Goal: Manage account settings

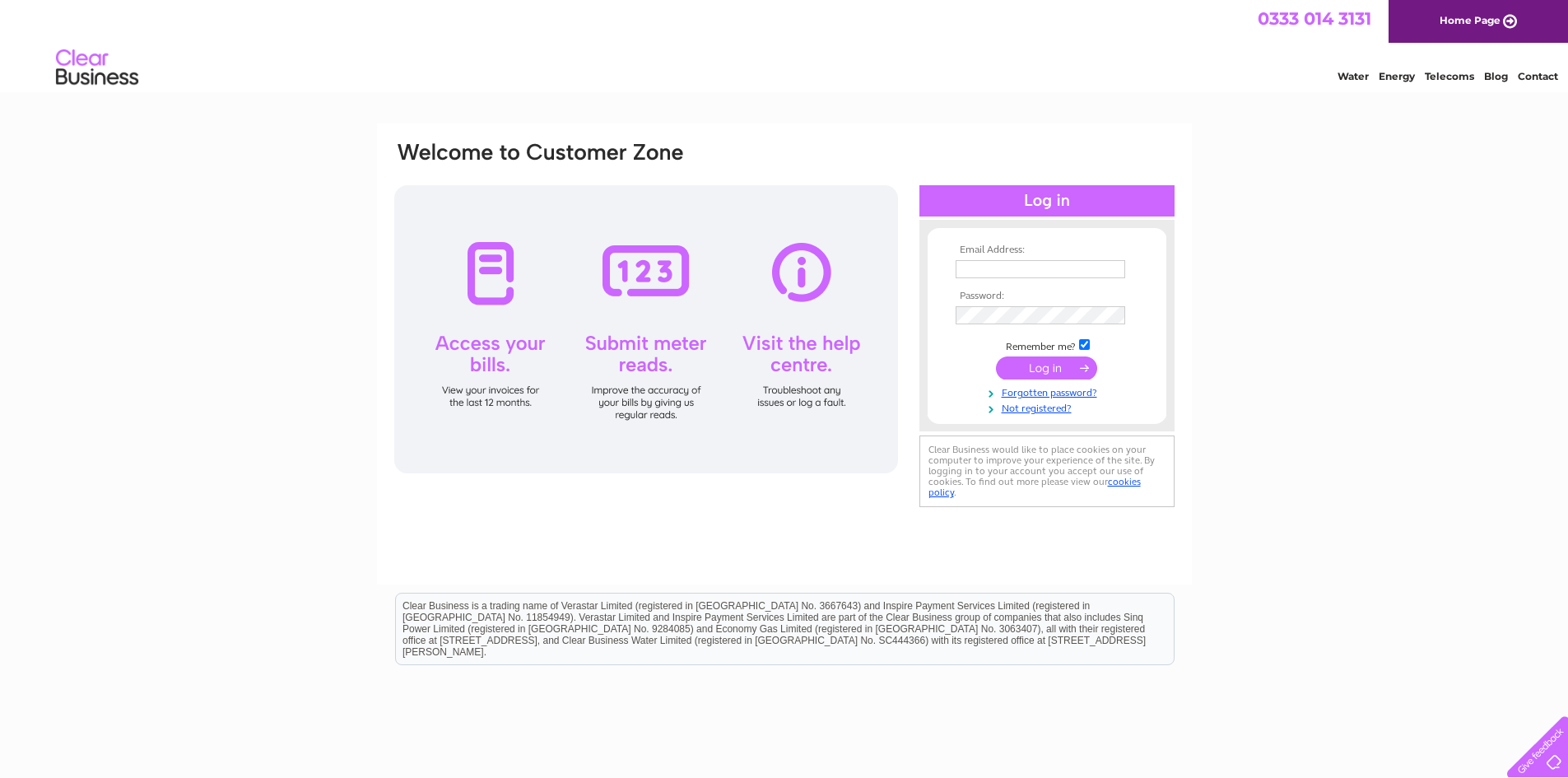
type input "[EMAIL_ADDRESS][DOMAIN_NAME]"
click at [975, 344] on td "Remember me?" at bounding box center [1047, 347] width 191 height 16
click at [1059, 360] on input "submit" at bounding box center [1046, 368] width 101 height 23
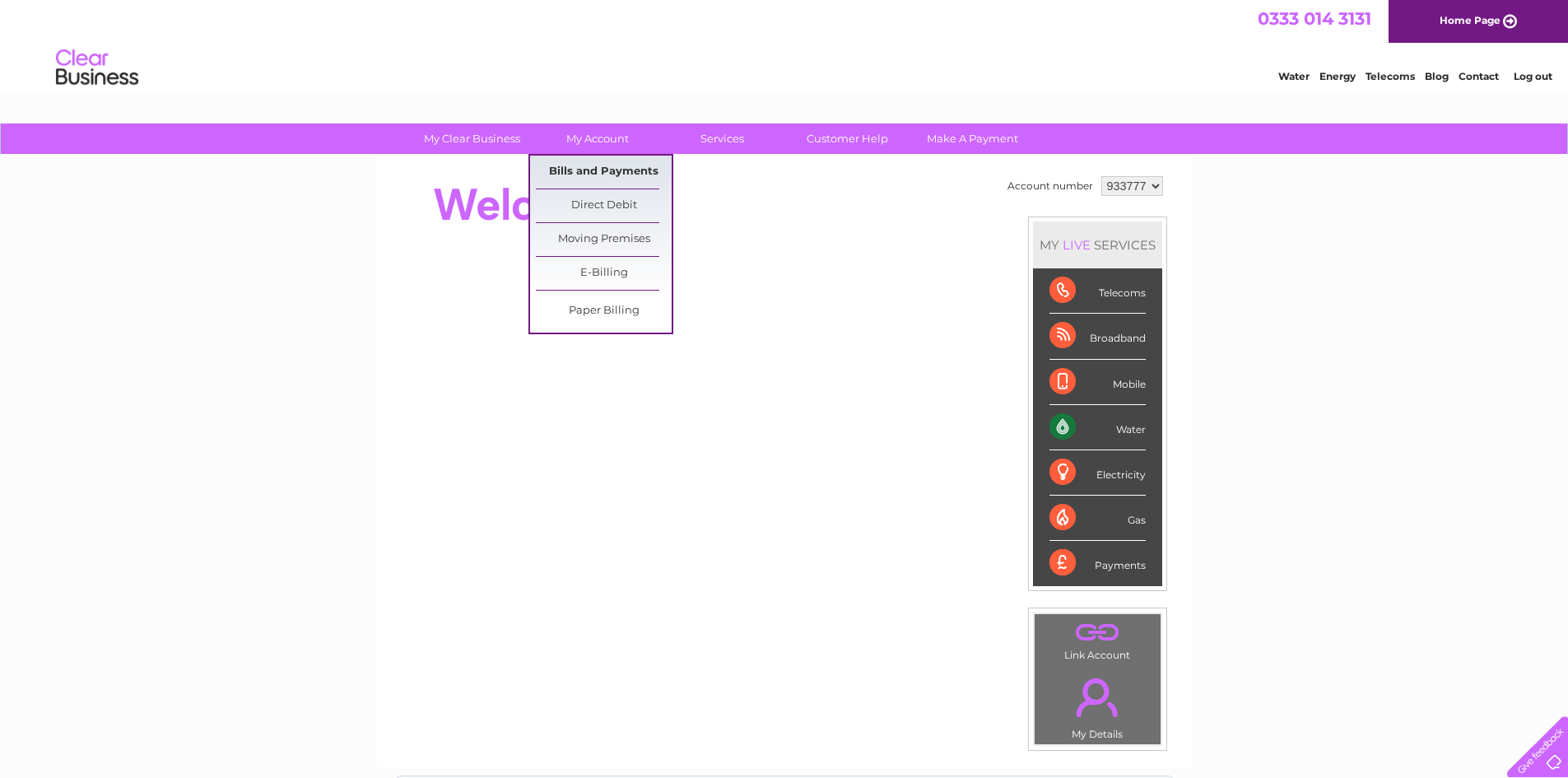
click at [574, 163] on link "Bills and Payments" at bounding box center [603, 172] width 136 height 33
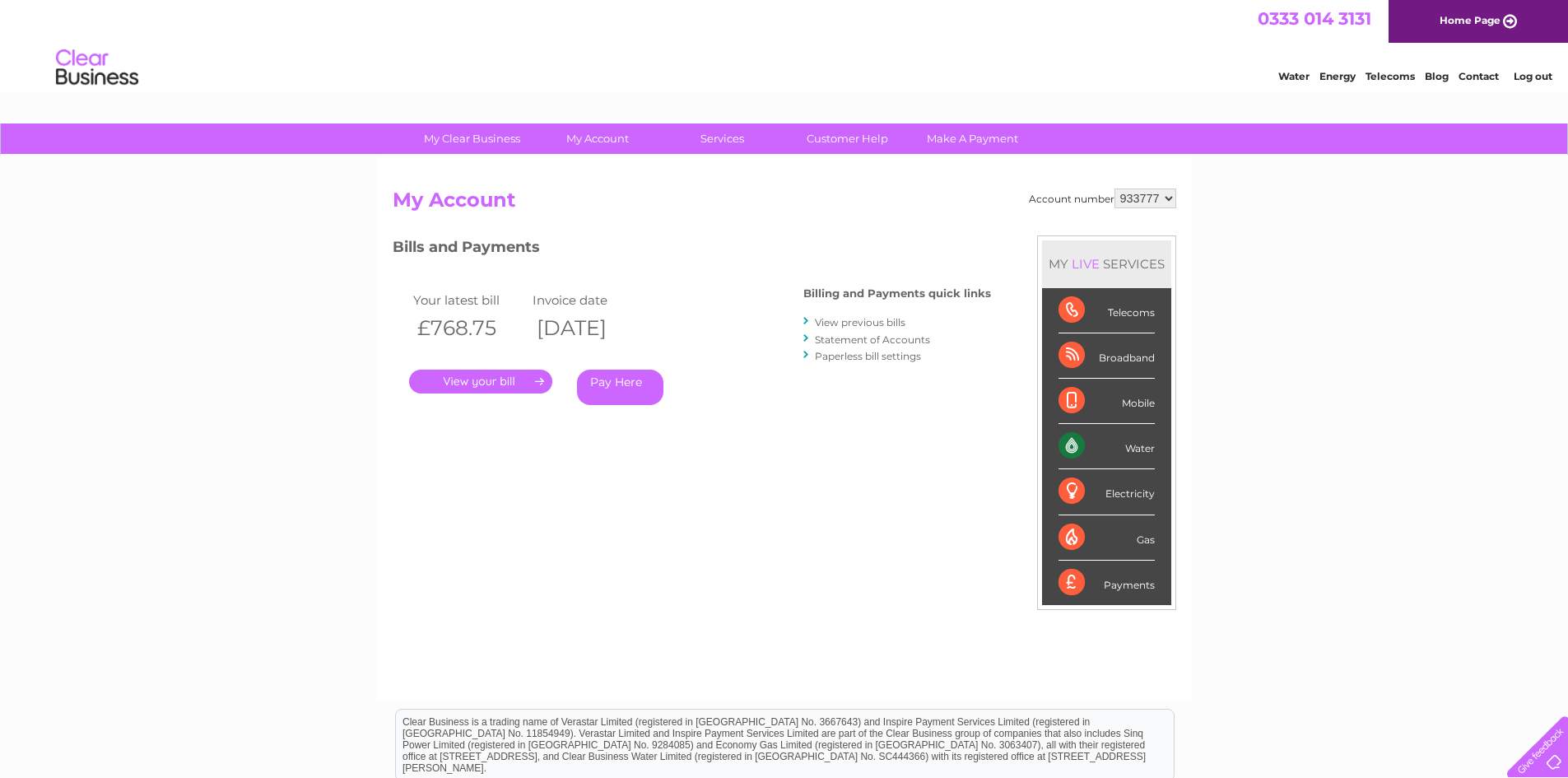
click at [501, 382] on link "." at bounding box center [481, 381] width 143 height 24
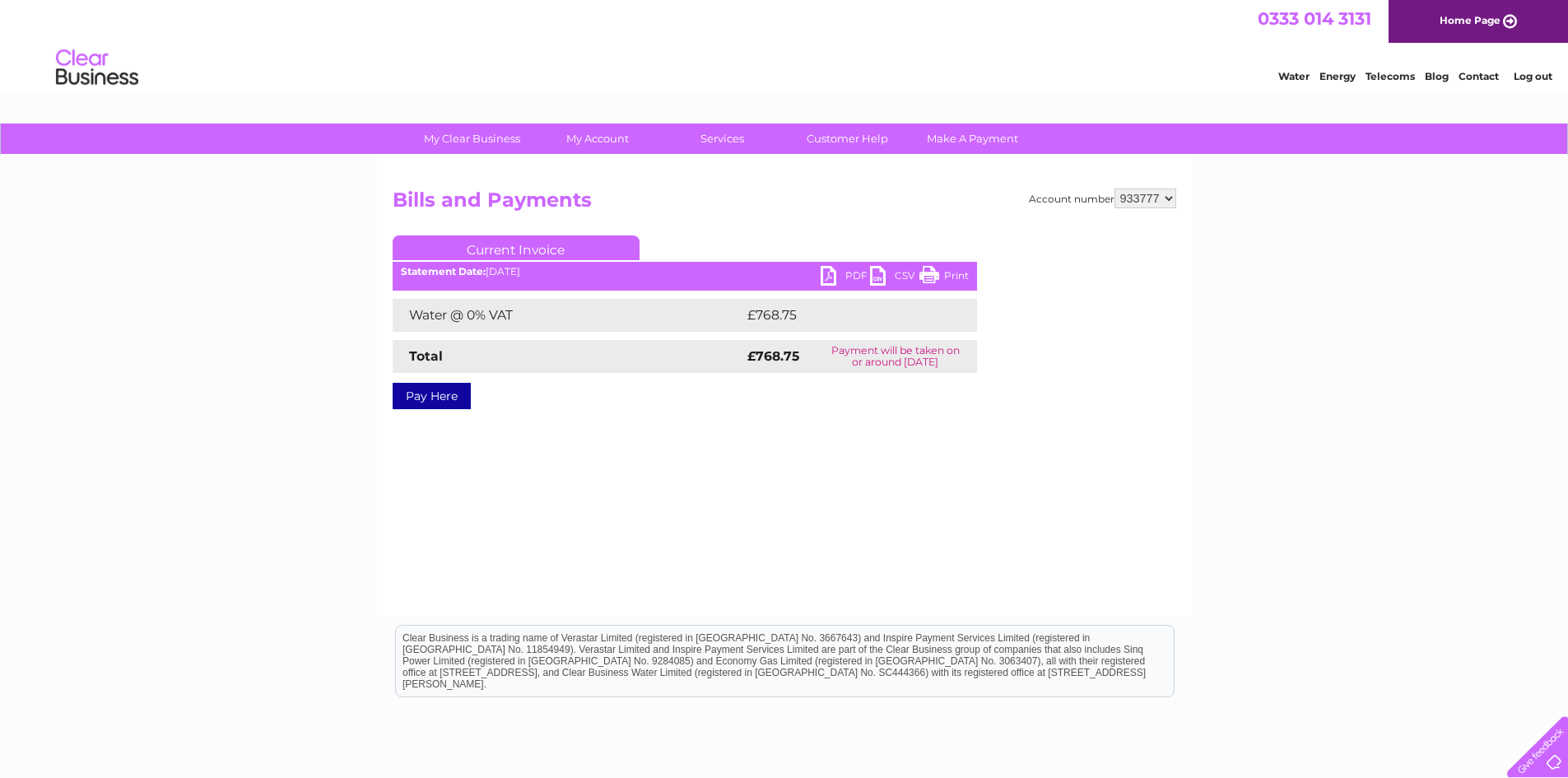
click at [849, 276] on link "PDF" at bounding box center [844, 277] width 49 height 24
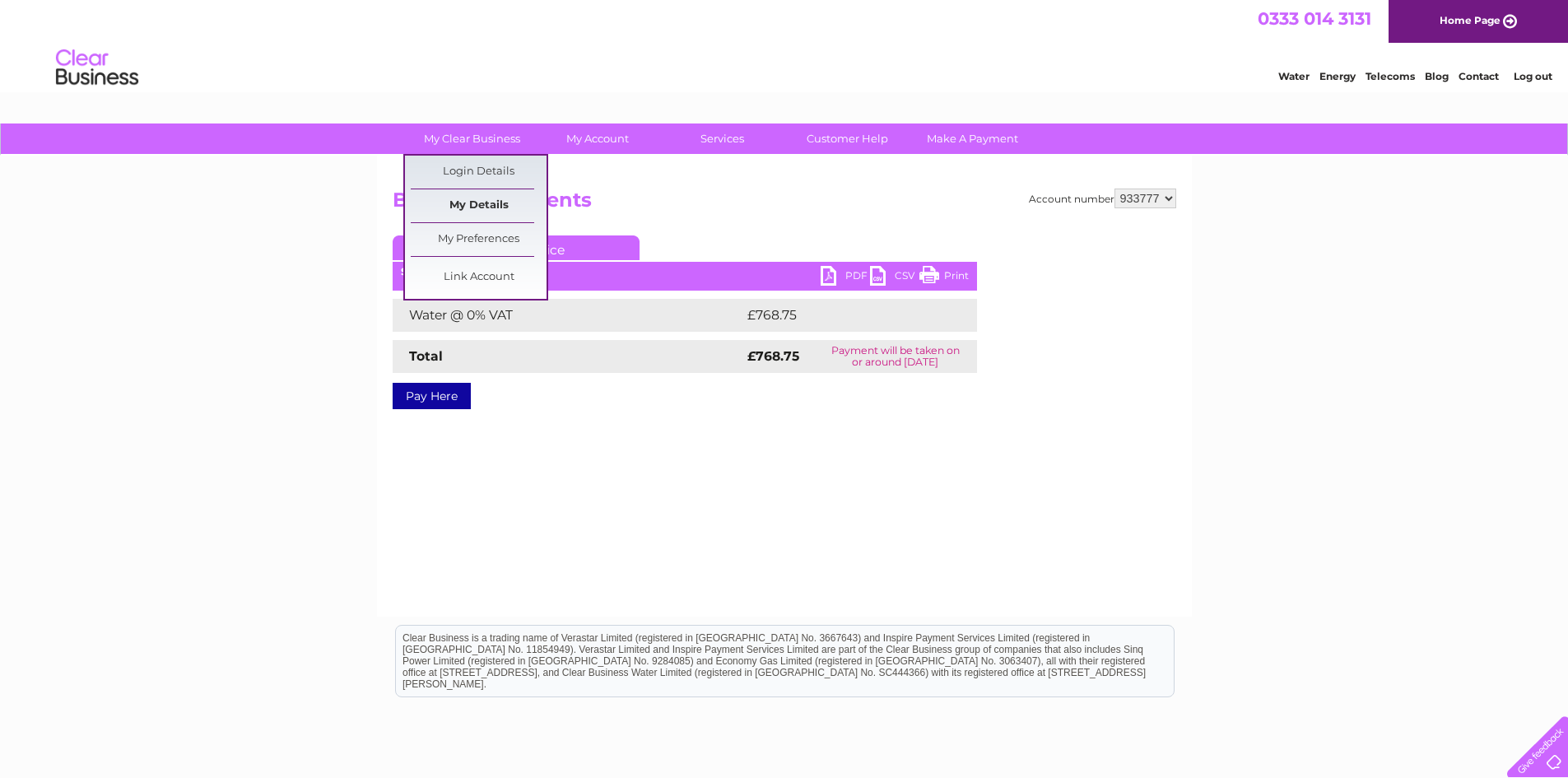
click at [472, 208] on link "My Details" at bounding box center [479, 206] width 136 height 33
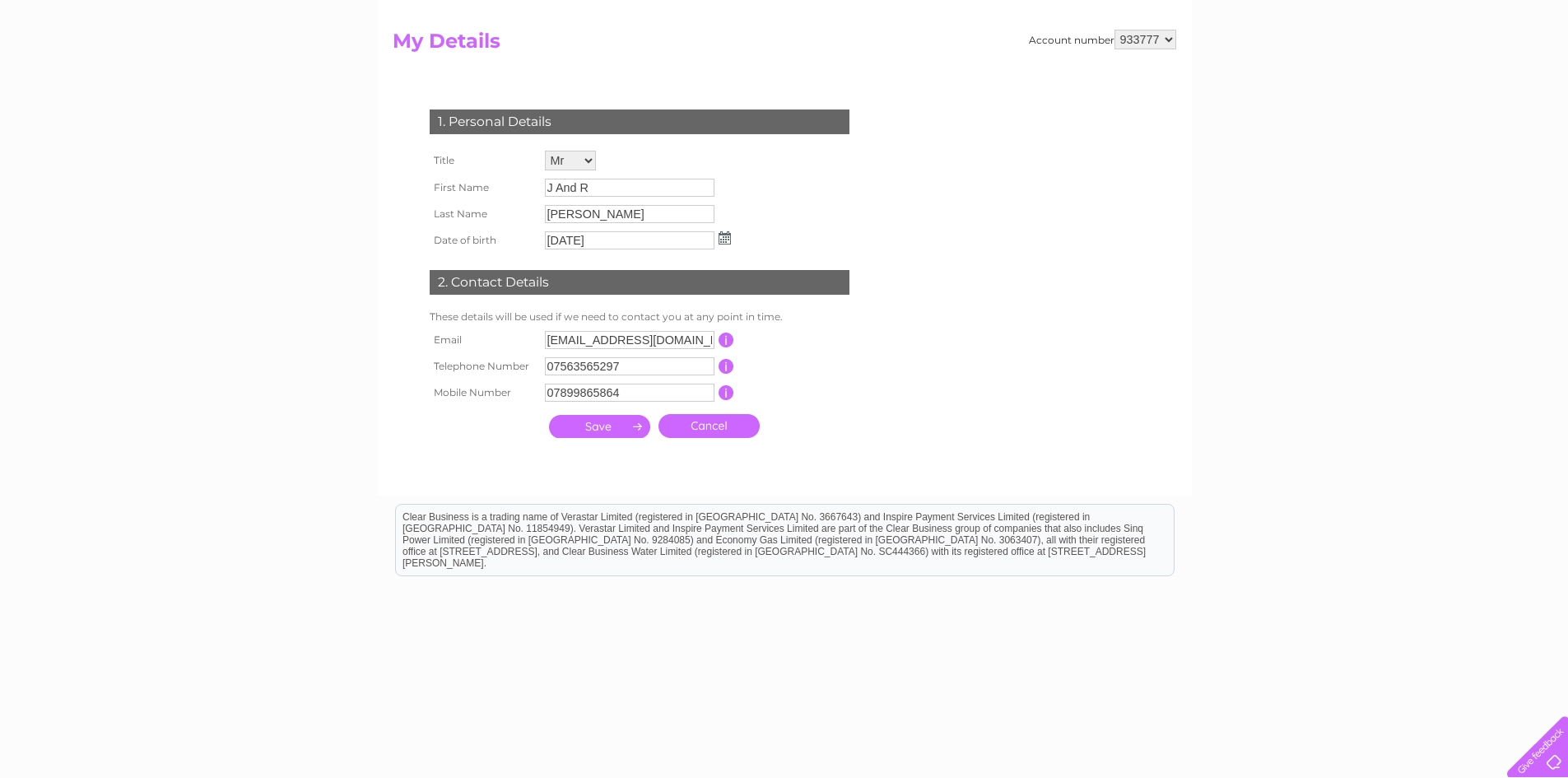
scroll to position [165, 0]
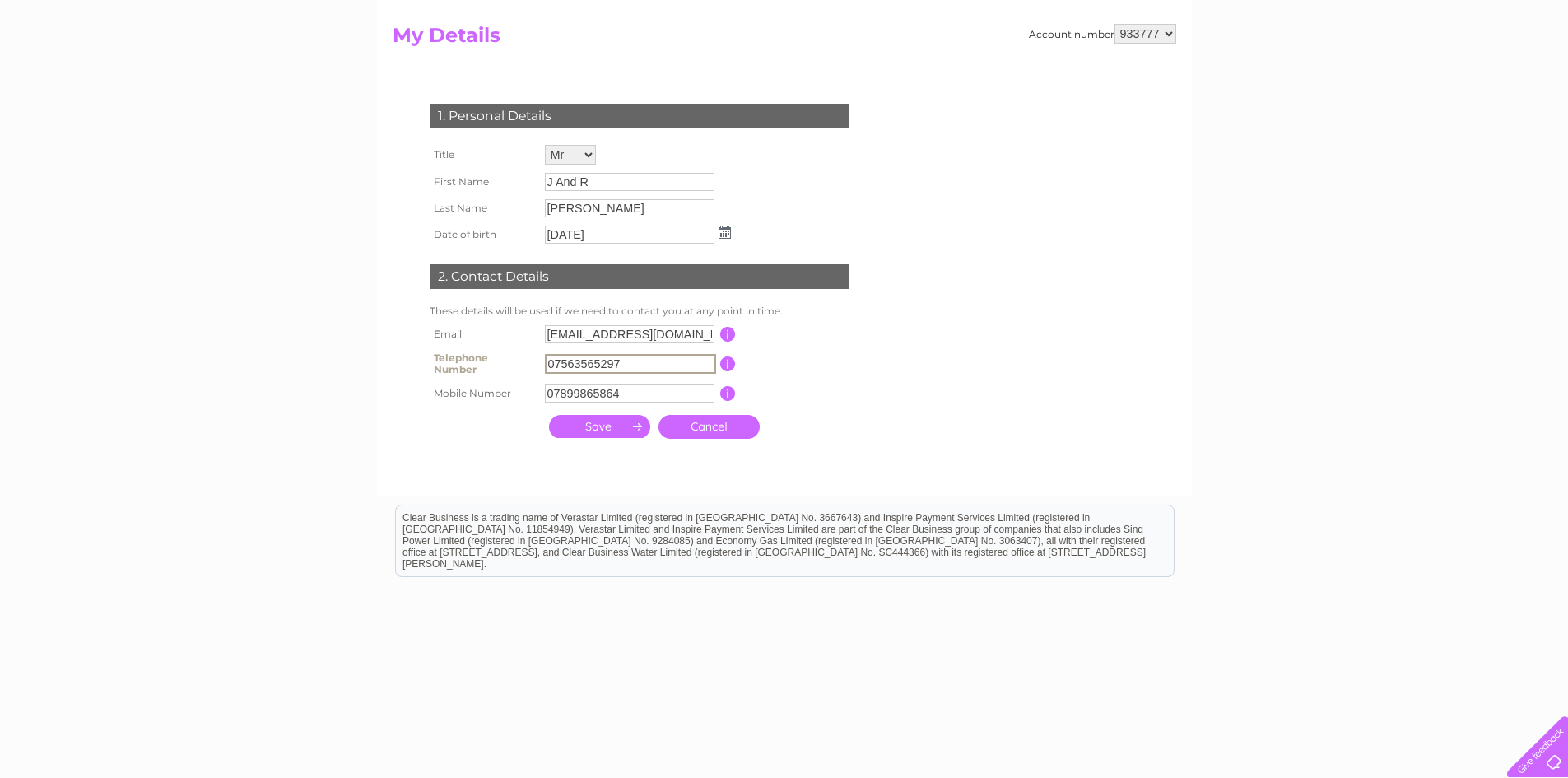
drag, startPoint x: 673, startPoint y: 360, endPoint x: 516, endPoint y: 350, distance: 157.3
click at [516, 350] on tr "Telephone Number 07563565297 This should be a valid landline telephone number s…" at bounding box center [646, 364] width 442 height 33
click at [580, 425] on input "submit" at bounding box center [599, 427] width 101 height 23
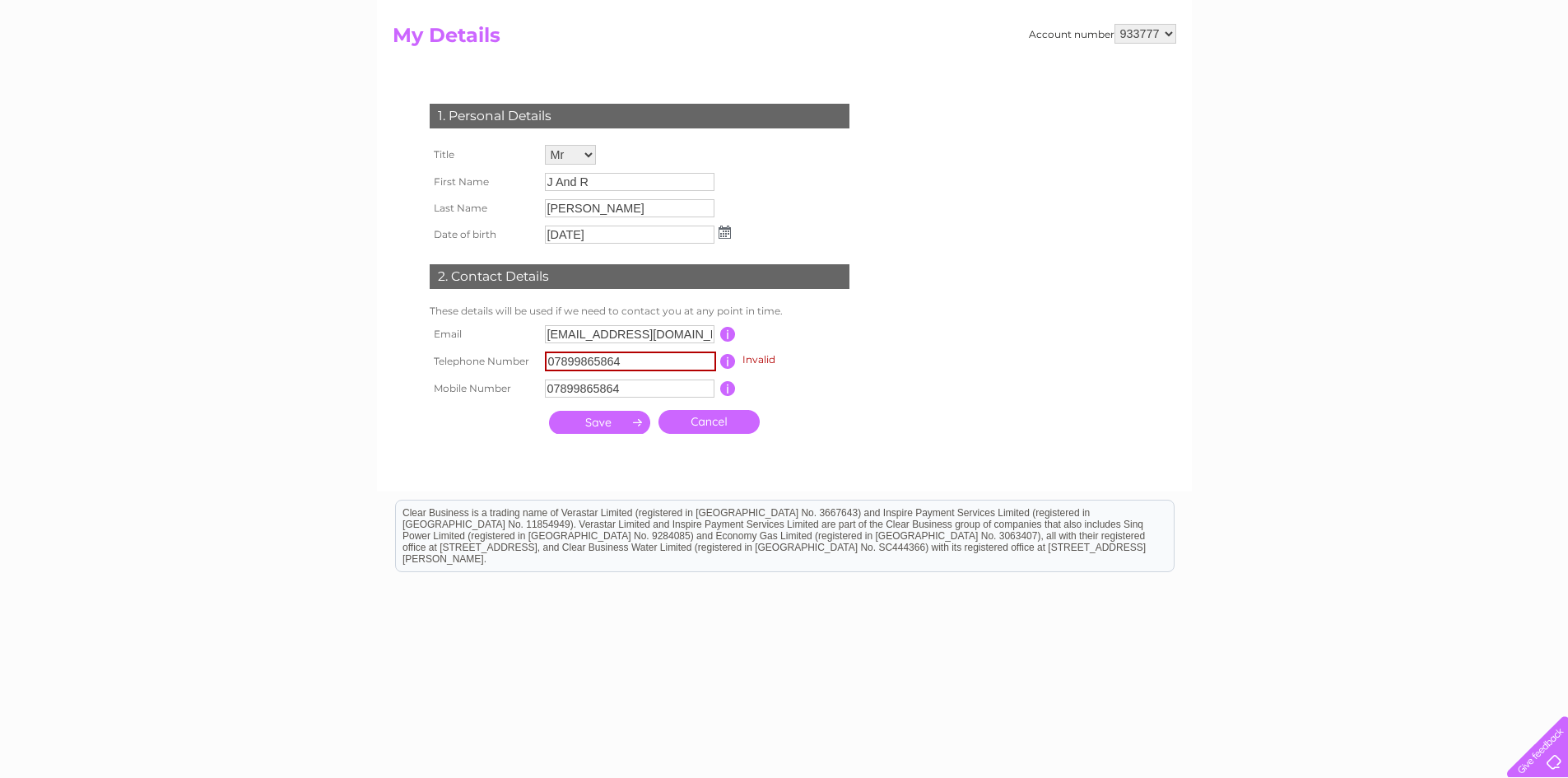
click at [722, 363] on input "button" at bounding box center [728, 361] width 15 height 14
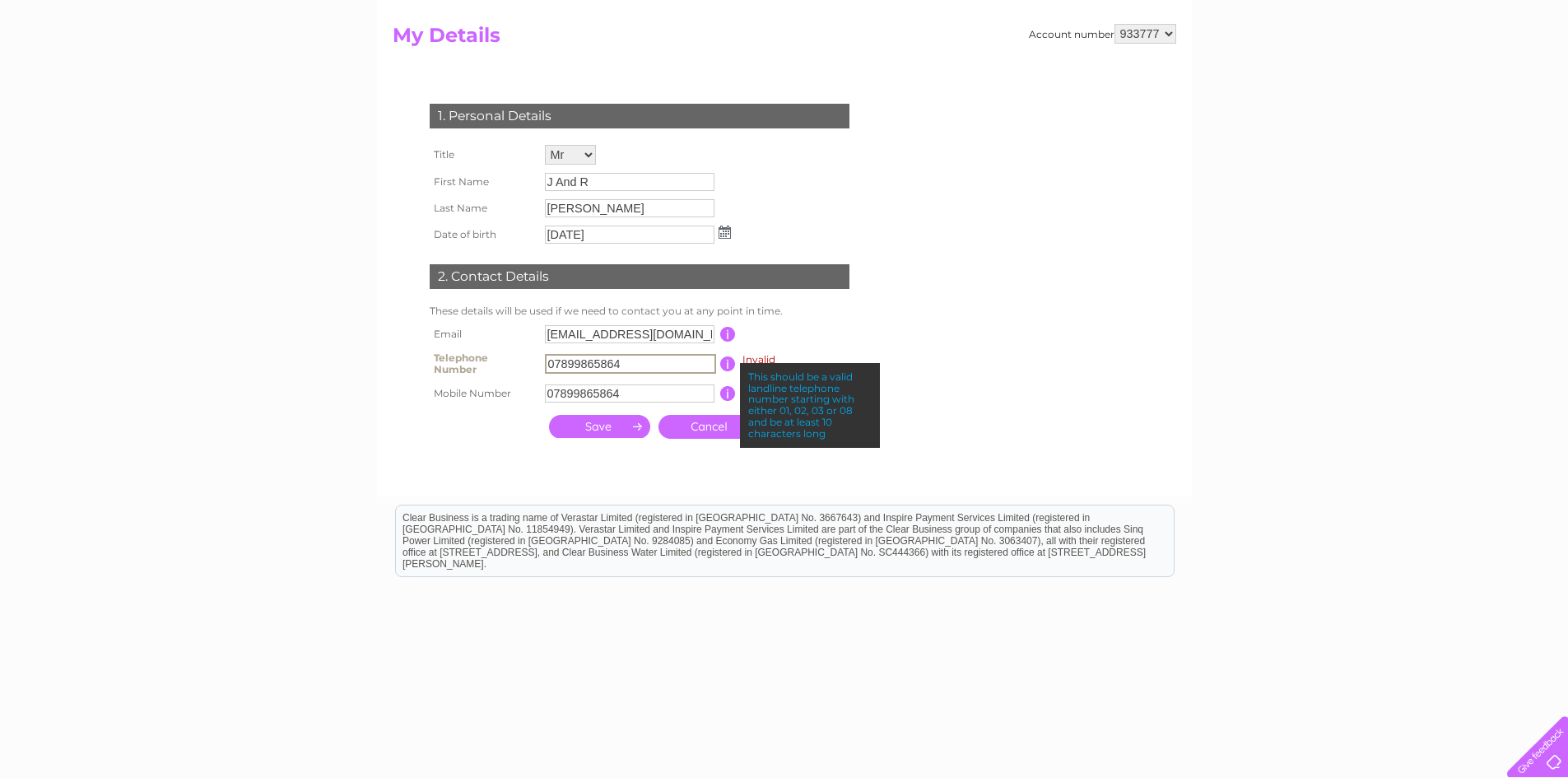
drag, startPoint x: 646, startPoint y: 361, endPoint x: 508, endPoint y: 365, distance: 138.1
click at [508, 365] on tr "Telephone Number 07899865864 Invalid This should be a valid landline telephone …" at bounding box center [646, 364] width 442 height 33
type input "07899865864"
click at [529, 418] on th at bounding box center [482, 427] width 115 height 41
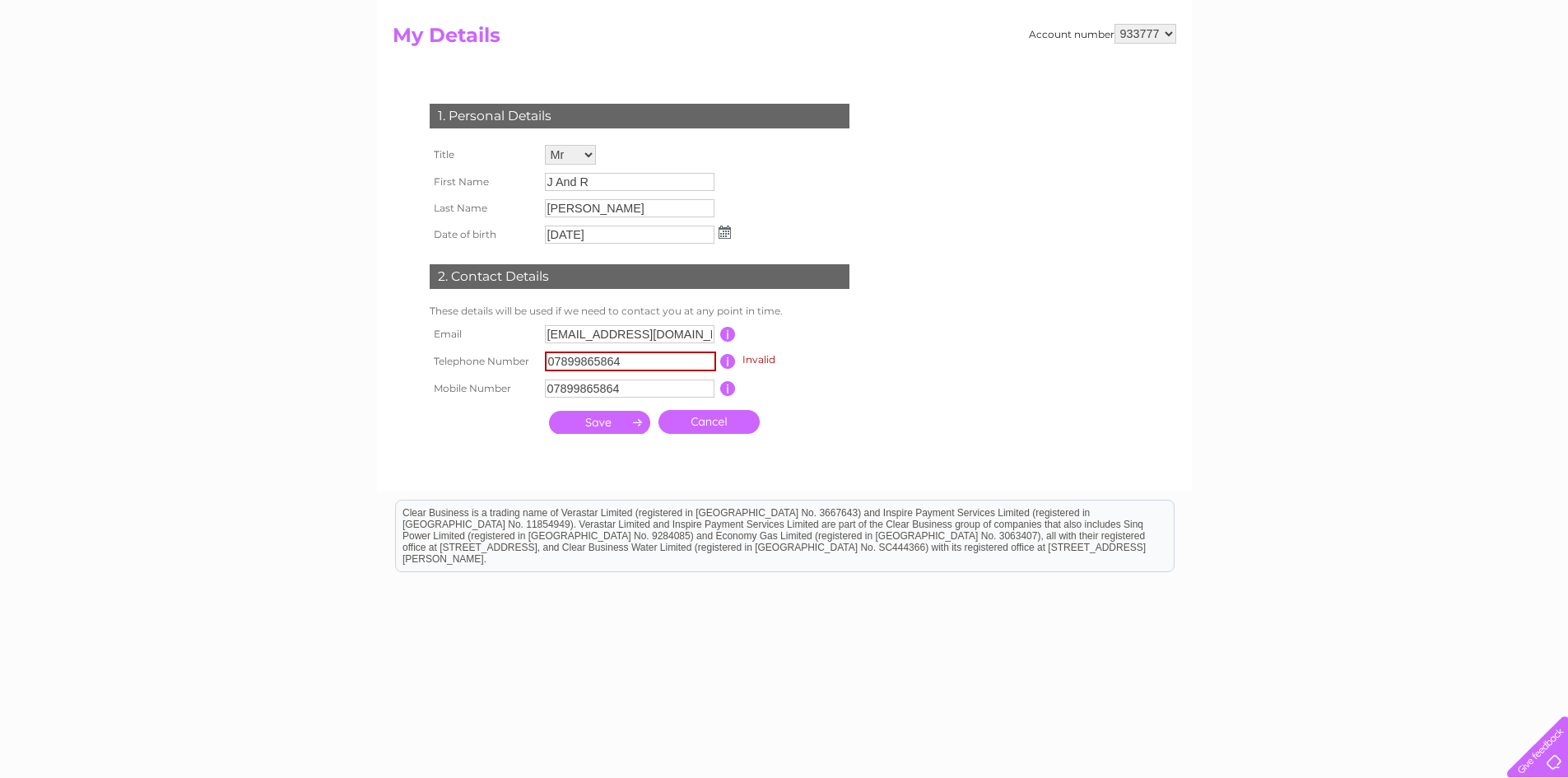
click at [568, 425] on input "submit" at bounding box center [599, 423] width 101 height 23
click at [708, 425] on link "Cancel" at bounding box center [708, 422] width 101 height 24
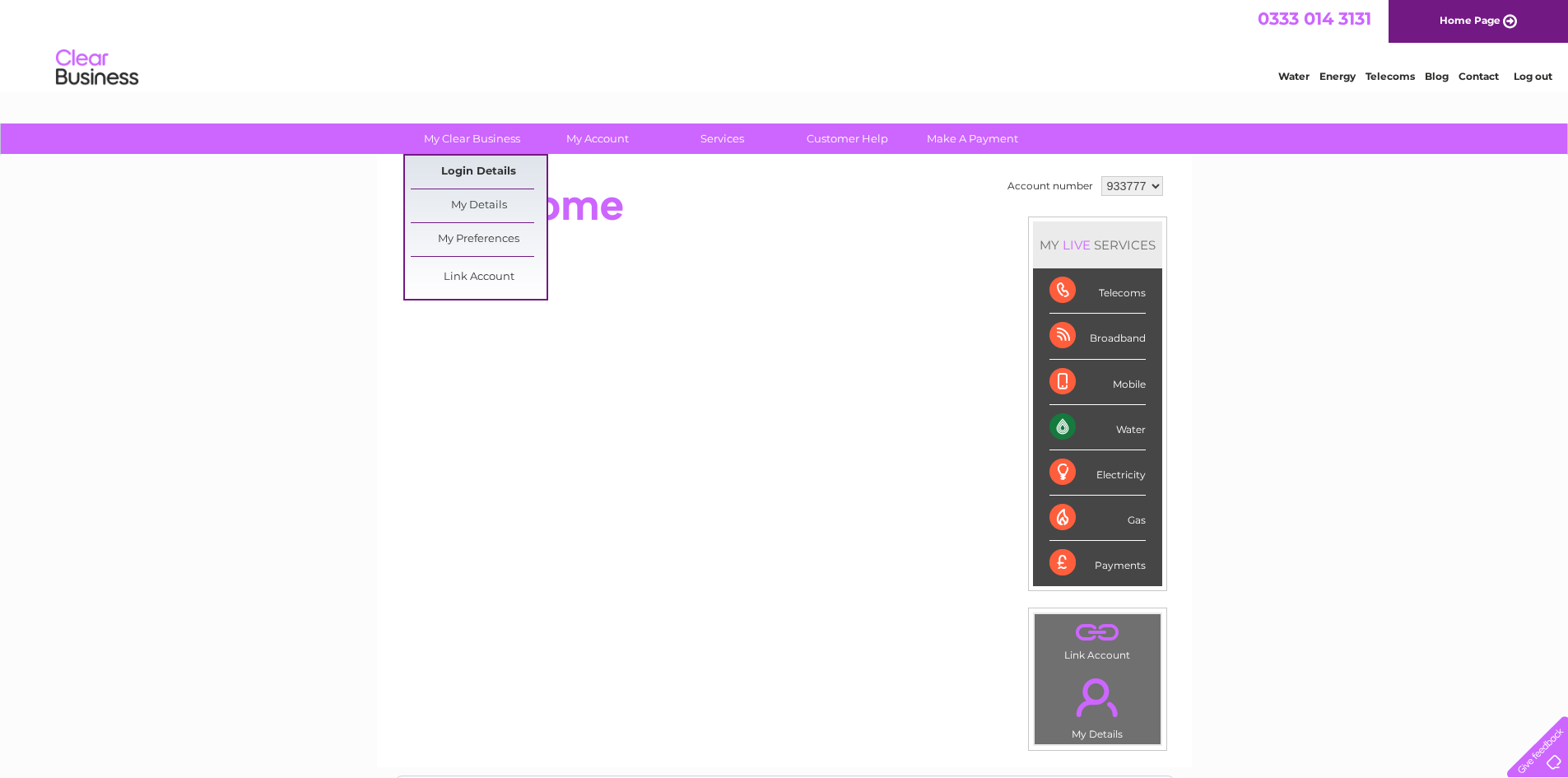
click at [482, 170] on link "Login Details" at bounding box center [479, 172] width 136 height 33
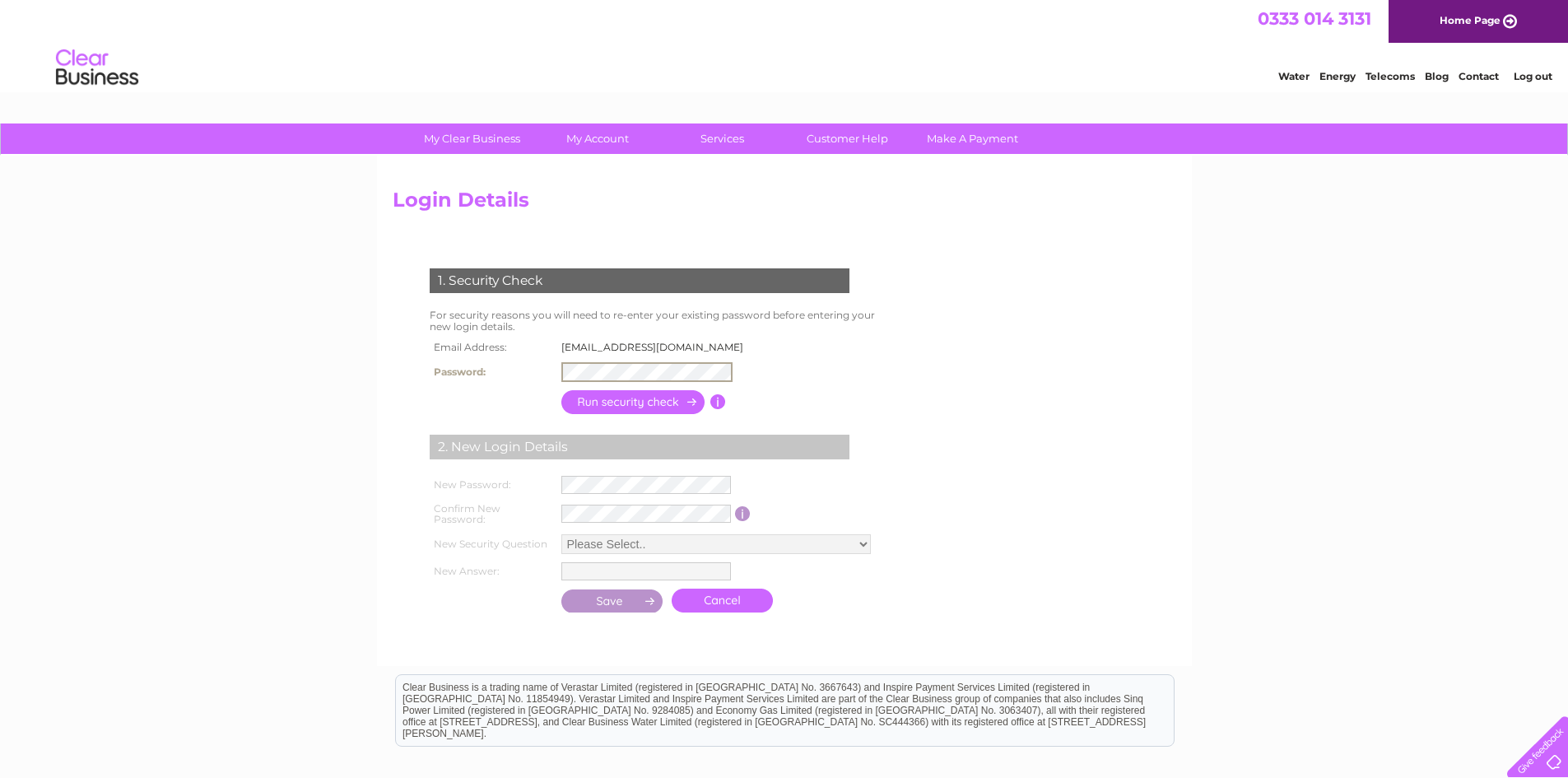
click at [551, 374] on tr "Password:" at bounding box center [591, 372] width 332 height 28
